Goal: Communication & Community: Ask a question

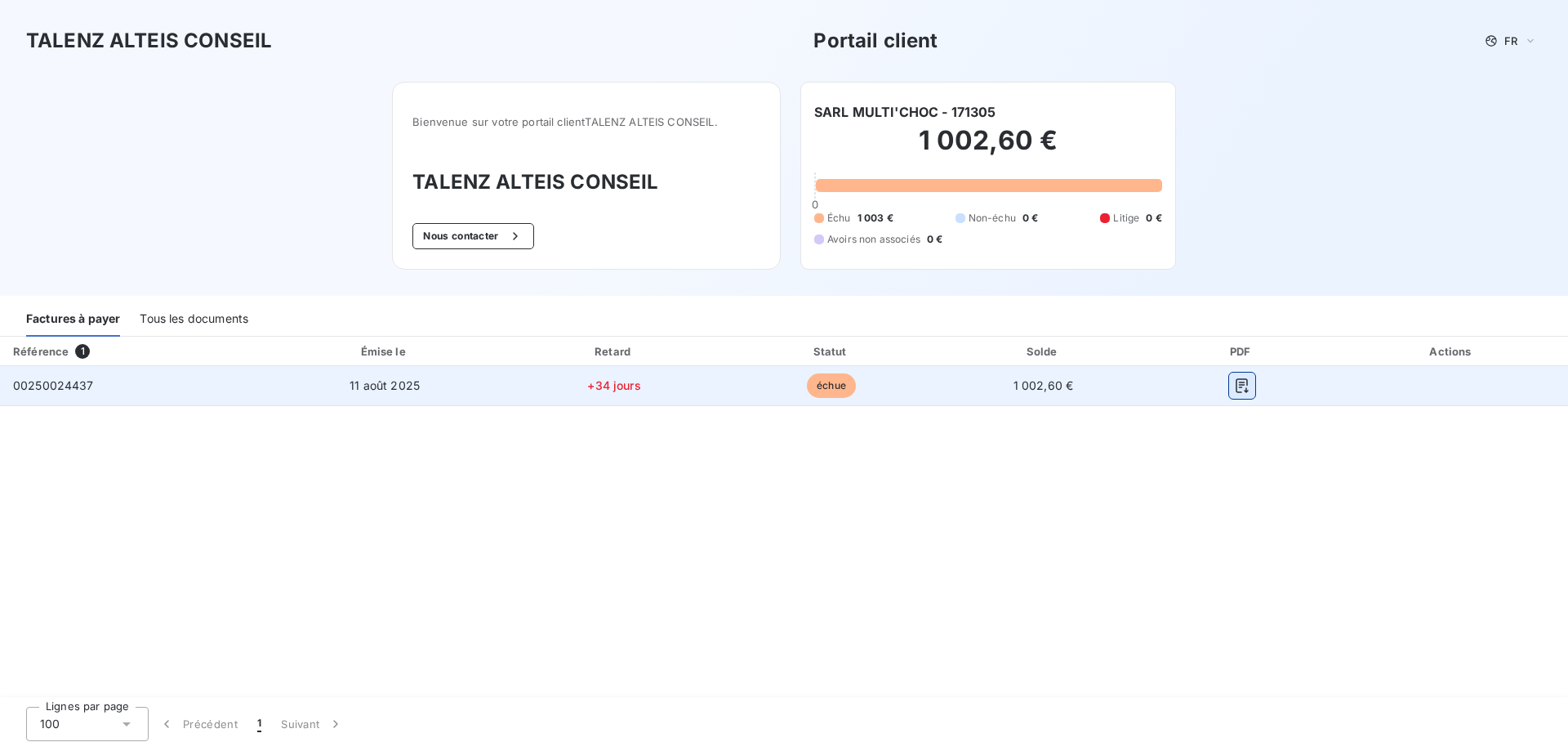
click at [1250, 389] on button "button" at bounding box center [1242, 386] width 26 height 26
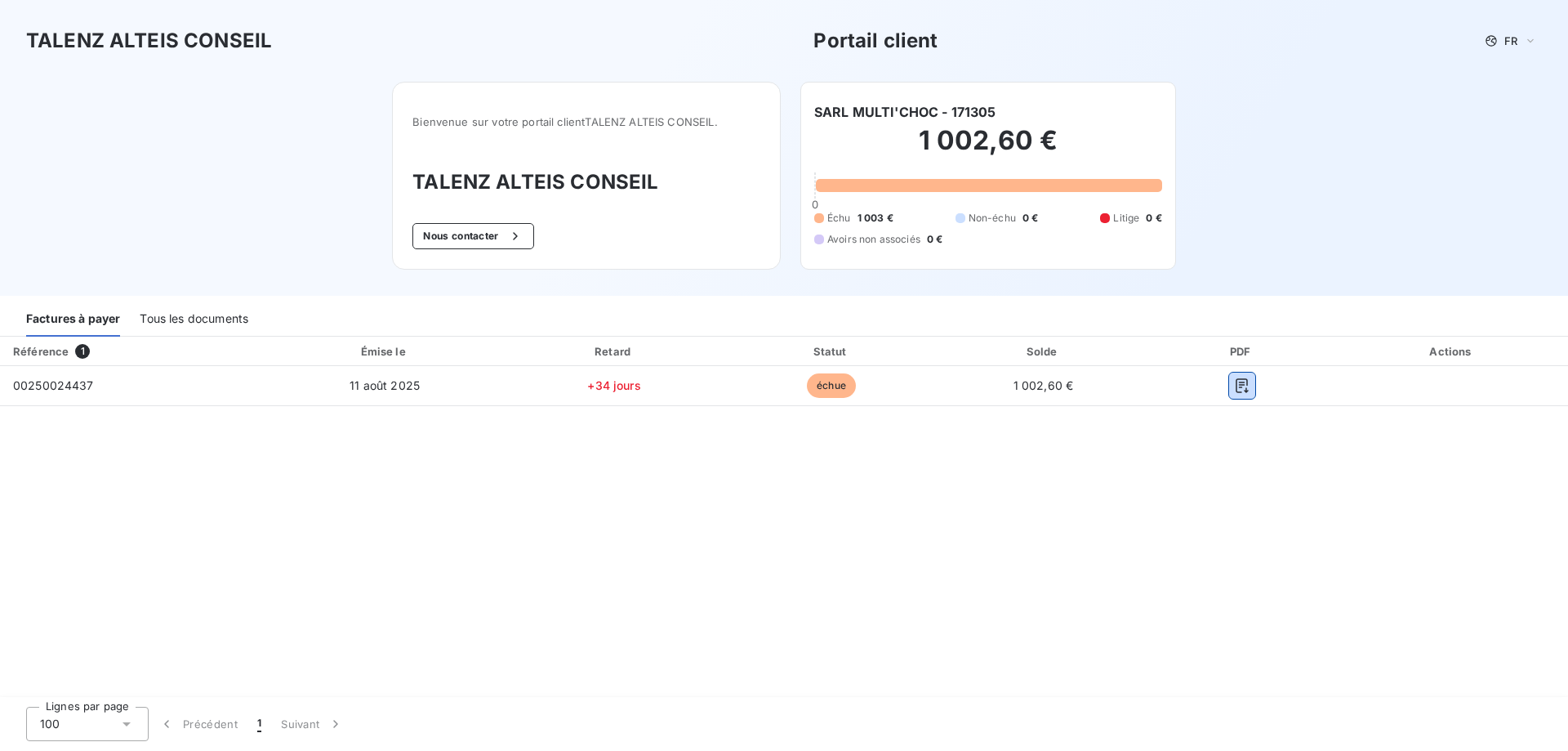
click at [225, 318] on div "Tous les documents" at bounding box center [194, 319] width 108 height 35
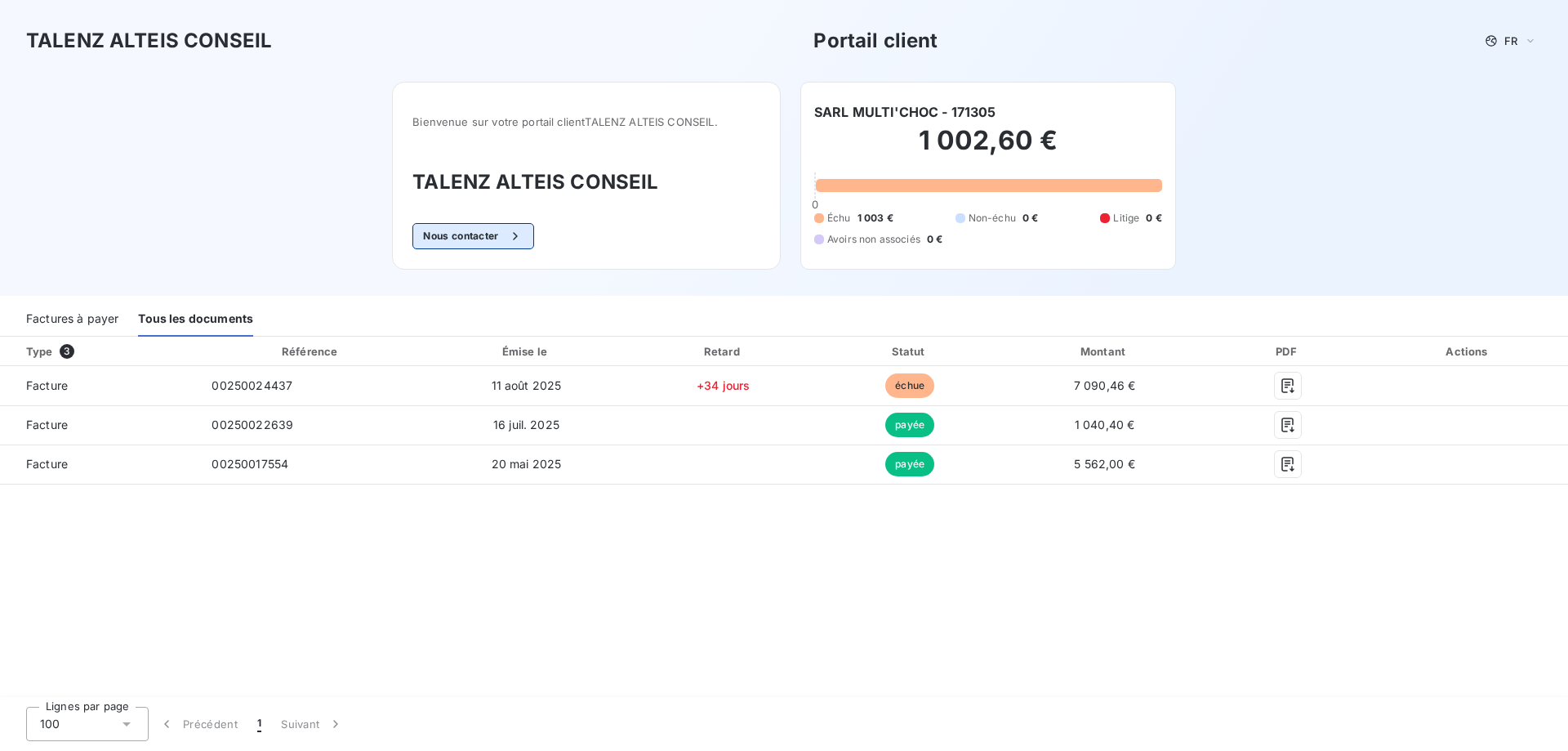
click at [498, 234] on button "Nous contacter" at bounding box center [473, 236] width 120 height 26
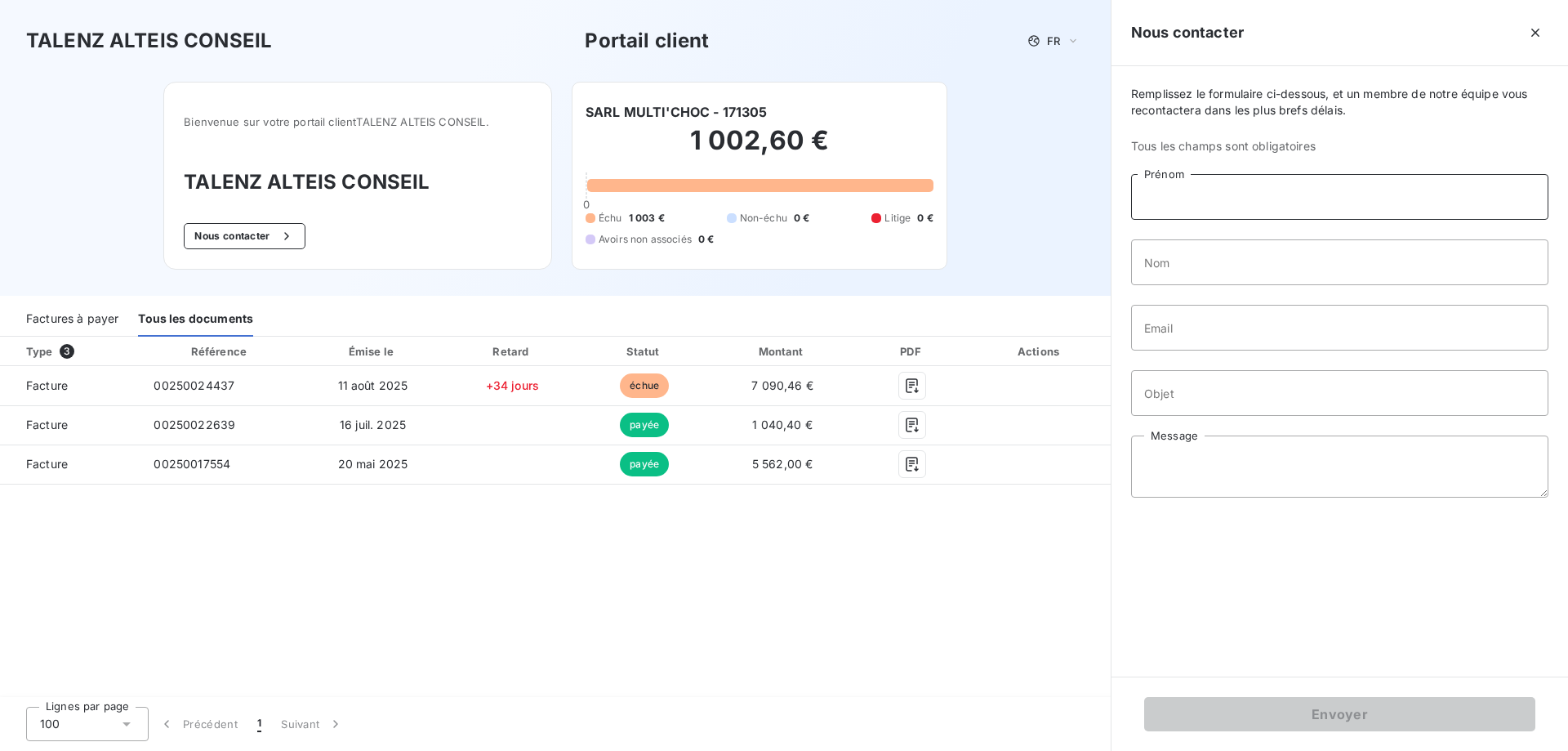
click at [1178, 206] on input "Prénom" at bounding box center [1339, 196] width 417 height 46
type input "[PERSON_NAME]"
type input "Deschamps"
type input "[EMAIL_ADDRESS][DOMAIN_NAME]"
drag, startPoint x: 1321, startPoint y: 335, endPoint x: 1081, endPoint y: 335, distance: 240.0
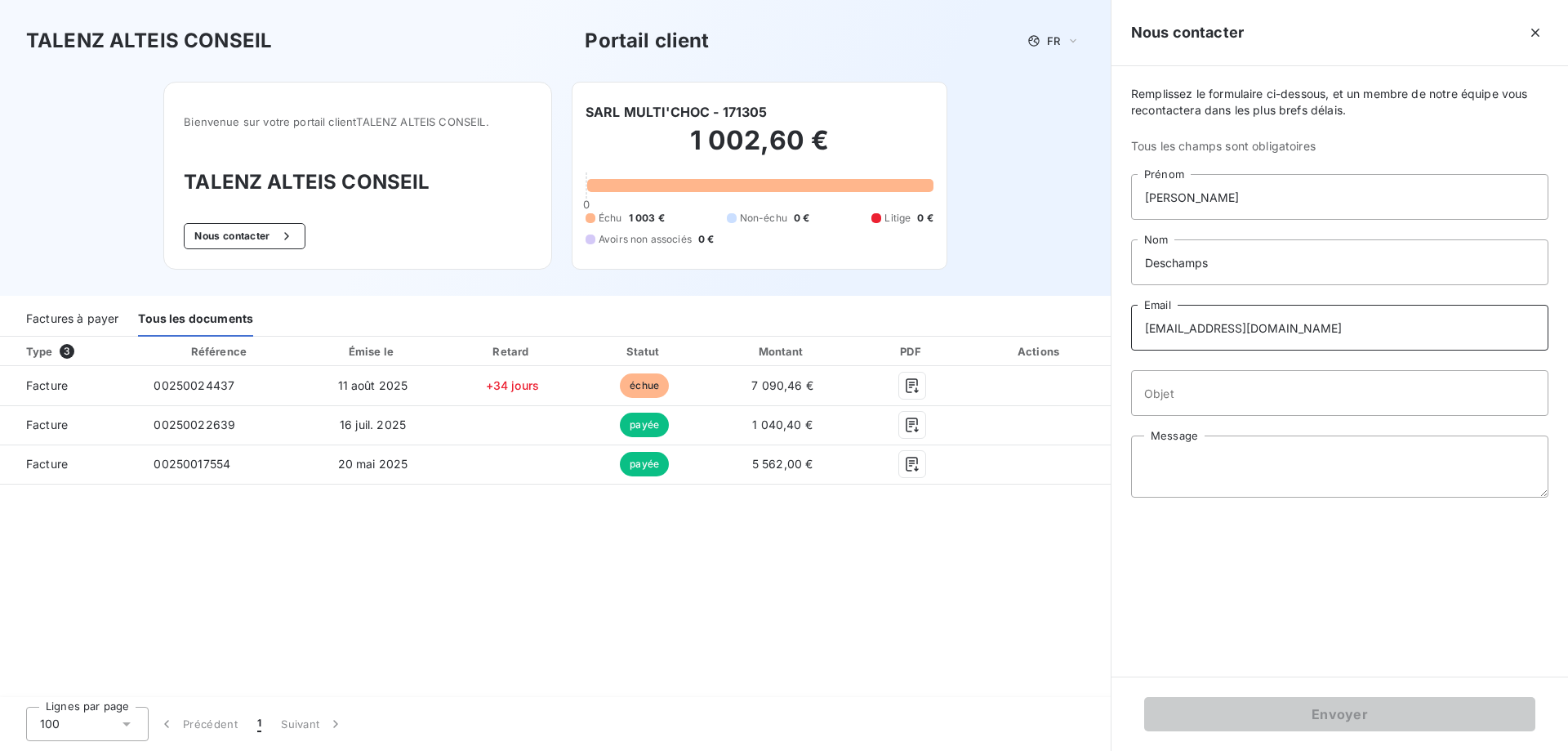
click at [1081, 335] on div "TALENZ ALTEIS CONSEIL Portail client FR Bienvenue sur votre portail client TALE…" at bounding box center [784, 376] width 1568 height 751
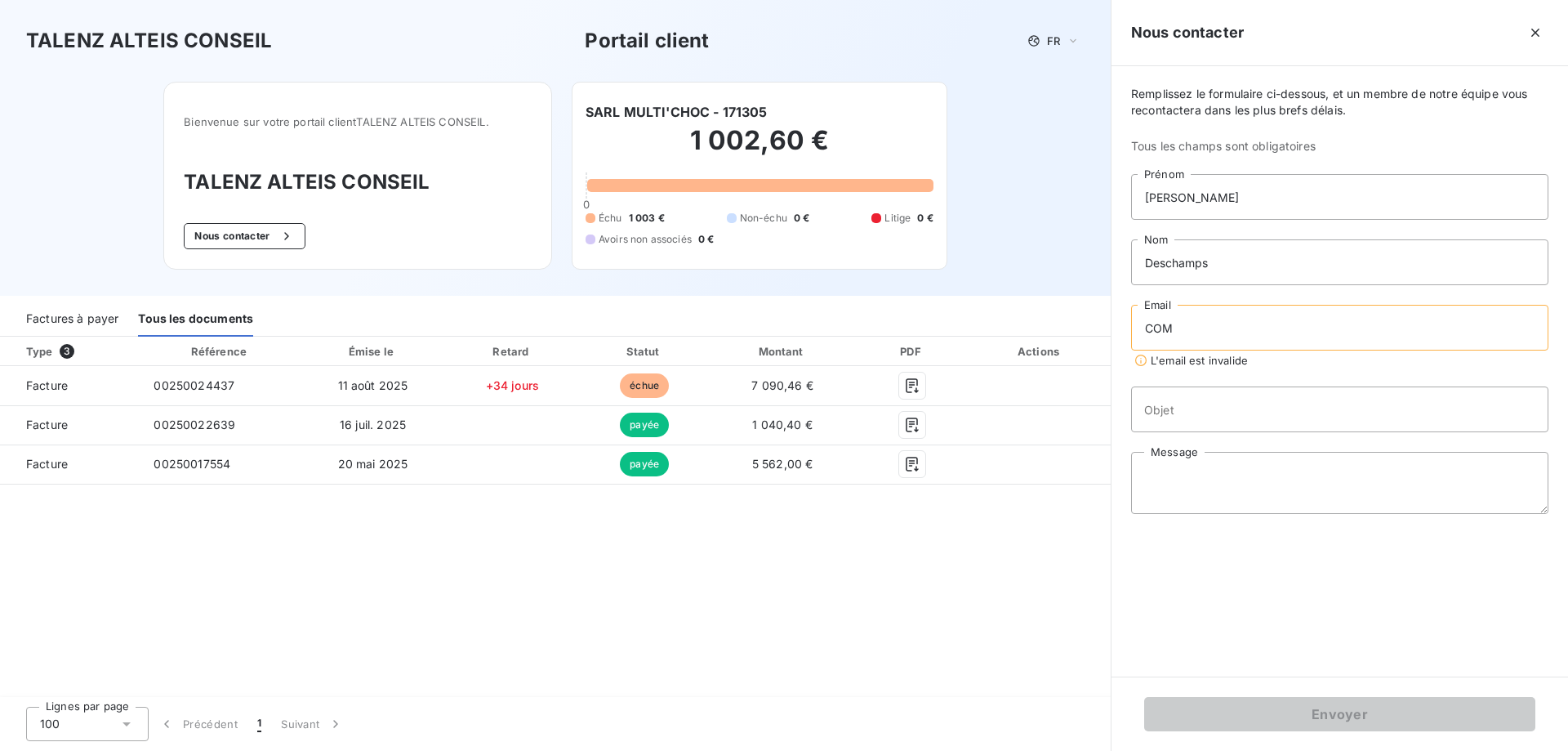
type input "[EMAIL_ADDRESS][DOMAIN_NAME]"
click at [1265, 398] on input "Objet" at bounding box center [1339, 392] width 417 height 46
type input "r"
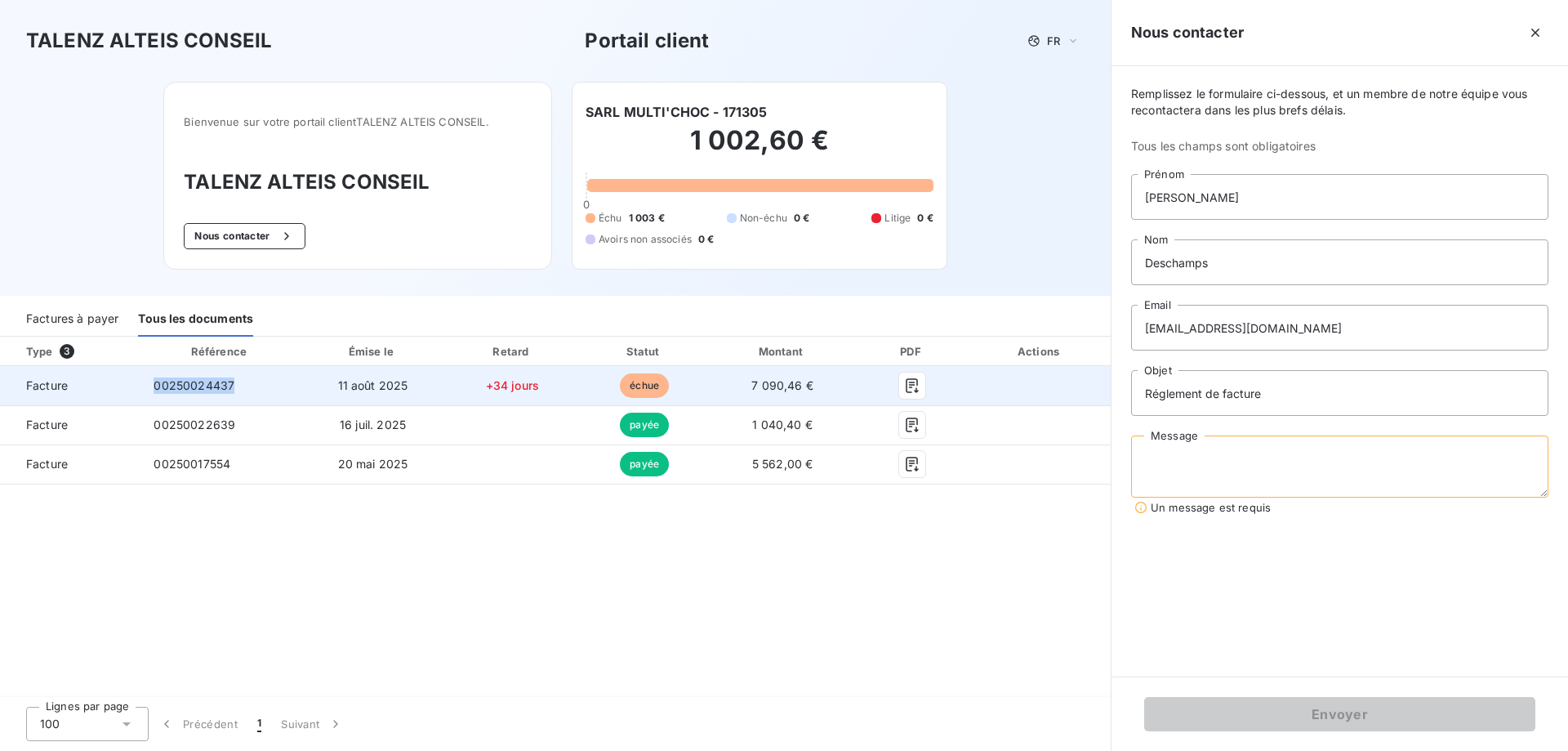
drag, startPoint x: 241, startPoint y: 380, endPoint x: 150, endPoint y: 385, distance: 91.1
click at [150, 385] on td "00250024437" at bounding box center [219, 386] width 160 height 39
copy span "00250024437"
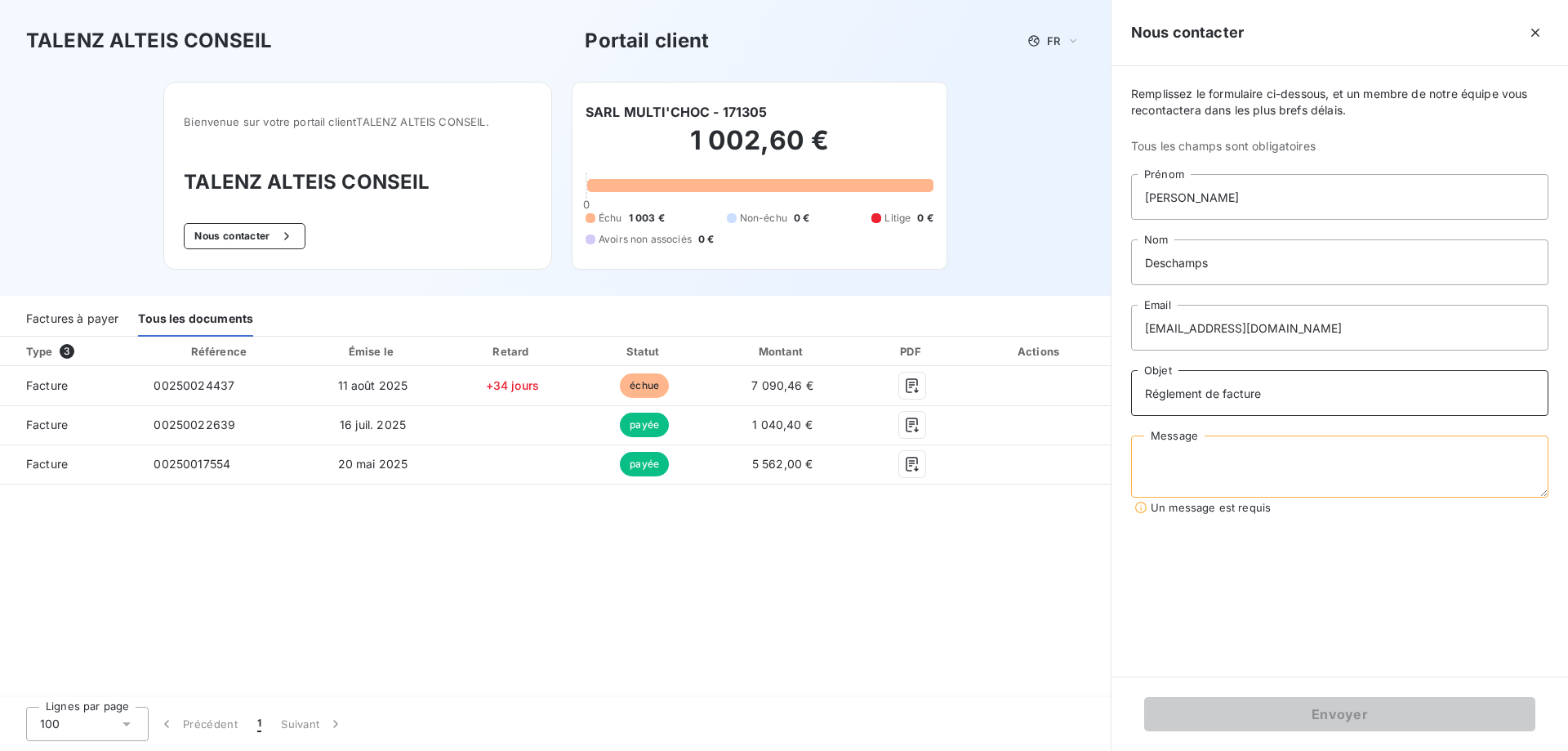
click at [1291, 391] on input "Réglement de facture" at bounding box center [1339, 392] width 417 height 46
paste input "00250024437"
type input "Réglement de facture 00250024437"
click at [1260, 473] on textarea "Message" at bounding box center [1339, 466] width 417 height 62
click at [1533, 31] on icon "button" at bounding box center [1534, 33] width 8 height 8
